Goal: Task Accomplishment & Management: Manage account settings

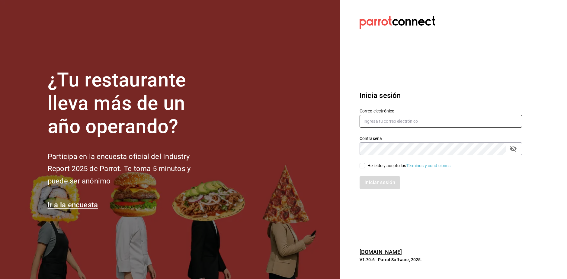
click at [381, 120] on input "text" at bounding box center [441, 121] width 162 height 13
type input "A"
type input "alisarazocamacho@gmail.com"
click at [374, 166] on div "He leído y acepto los Términos y condiciones." at bounding box center [409, 165] width 85 height 6
click at [365, 166] on input "He leído y acepto los Términos y condiciones." at bounding box center [362, 165] width 5 height 5
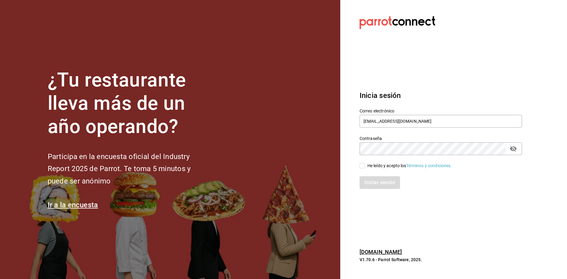
checkbox input "true"
click at [374, 176] on button "Iniciar sesión" at bounding box center [380, 182] width 41 height 13
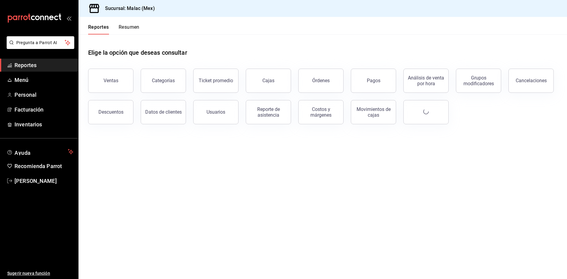
click at [122, 82] on button "Ventas" at bounding box center [110, 81] width 45 height 24
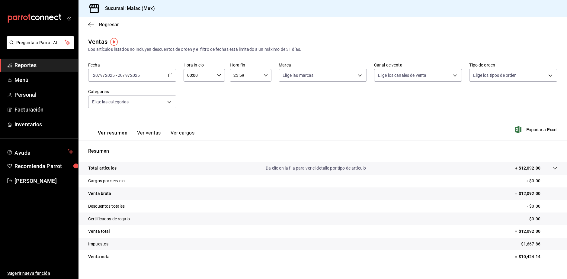
click at [41, 65] on span "Reportes" at bounding box center [43, 65] width 59 height 8
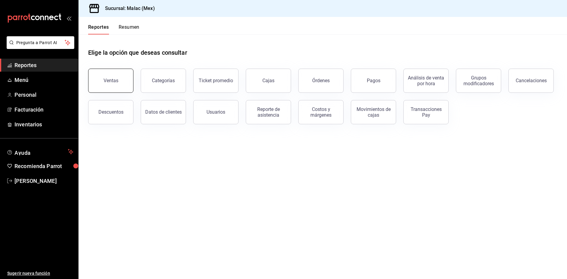
click at [127, 82] on button "Ventas" at bounding box center [110, 81] width 45 height 24
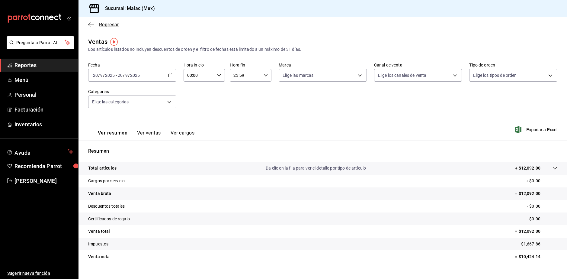
click at [91, 26] on icon "button" at bounding box center [91, 24] width 6 height 5
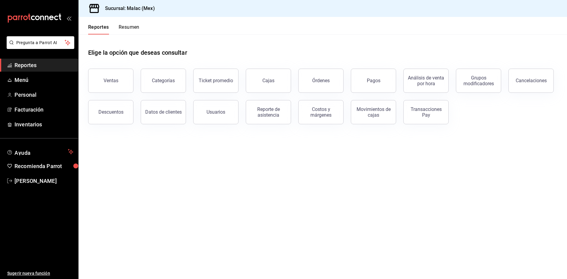
click at [124, 27] on button "Resumen" at bounding box center [129, 29] width 21 height 10
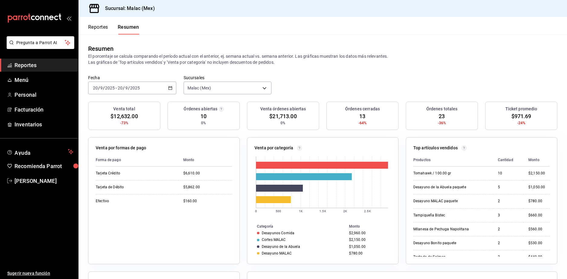
click at [173, 85] on div "[DATE] [DATE] - [DATE] [DATE]" at bounding box center [132, 88] width 88 height 13
click at [110, 172] on span "Rango de fechas" at bounding box center [116, 174] width 47 height 6
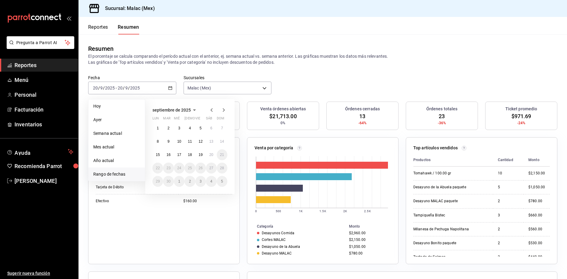
click at [214, 110] on icon "button" at bounding box center [211, 109] width 7 height 7
click at [221, 131] on button "1" at bounding box center [222, 128] width 11 height 11
click at [157, 195] on abbr "30" at bounding box center [158, 194] width 4 height 4
